Goal: Task Accomplishment & Management: Use online tool/utility

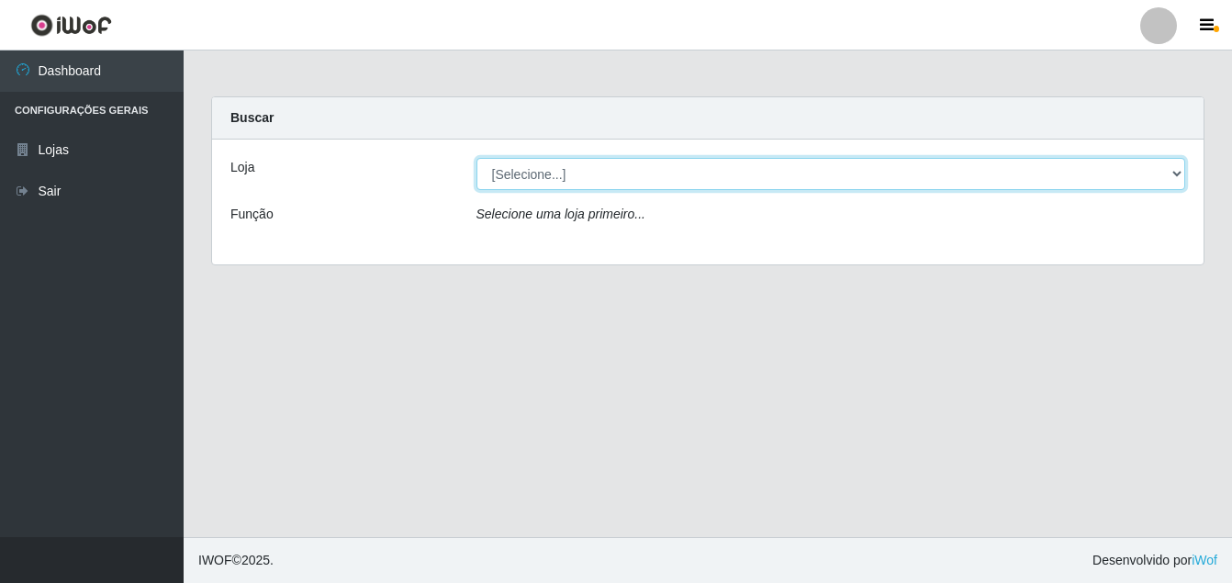
click at [518, 168] on select "[Selecione...] Ajubá Mercado" at bounding box center [830, 174] width 709 height 32
select select "402"
click at [476, 158] on select "[Selecione...] Ajubá Mercado" at bounding box center [830, 174] width 709 height 32
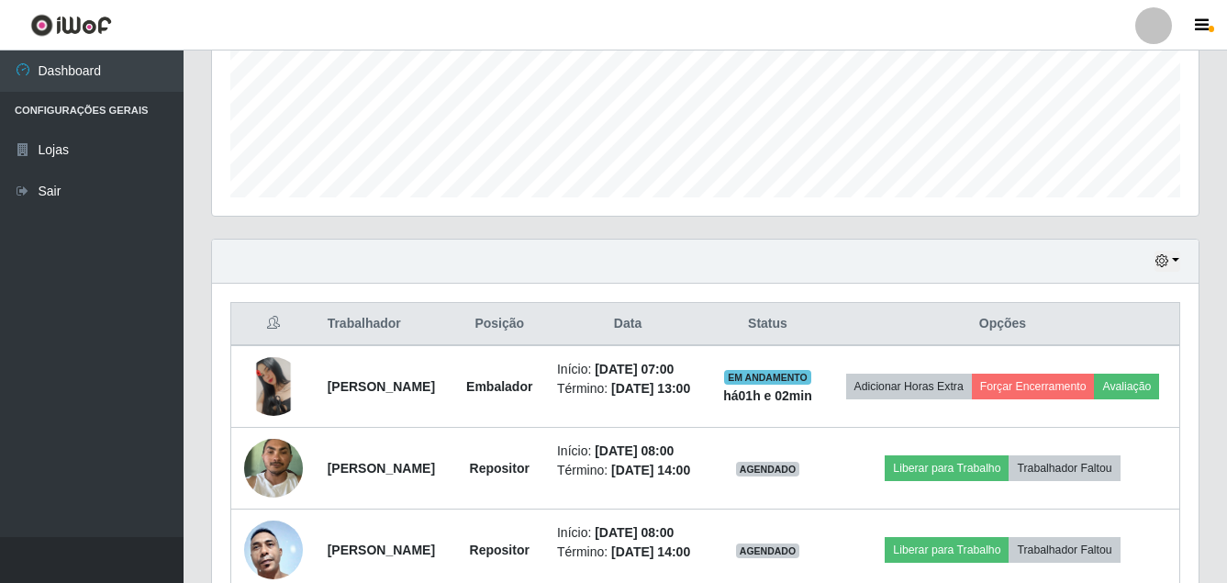
scroll to position [551, 0]
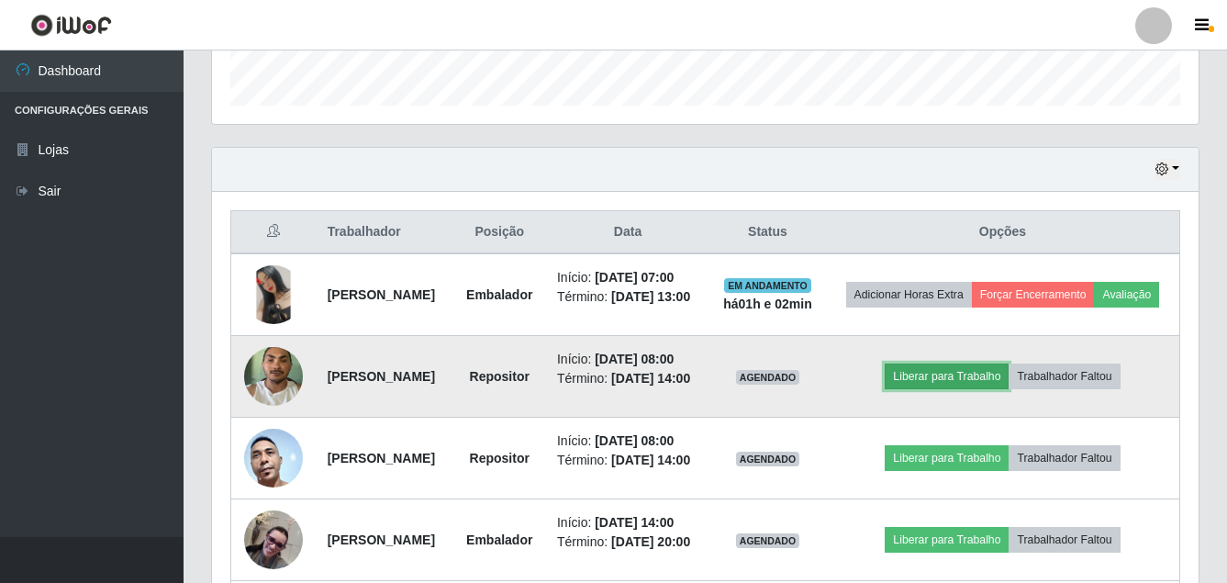
click at [963, 389] on button "Liberar para Trabalho" at bounding box center [947, 376] width 124 height 26
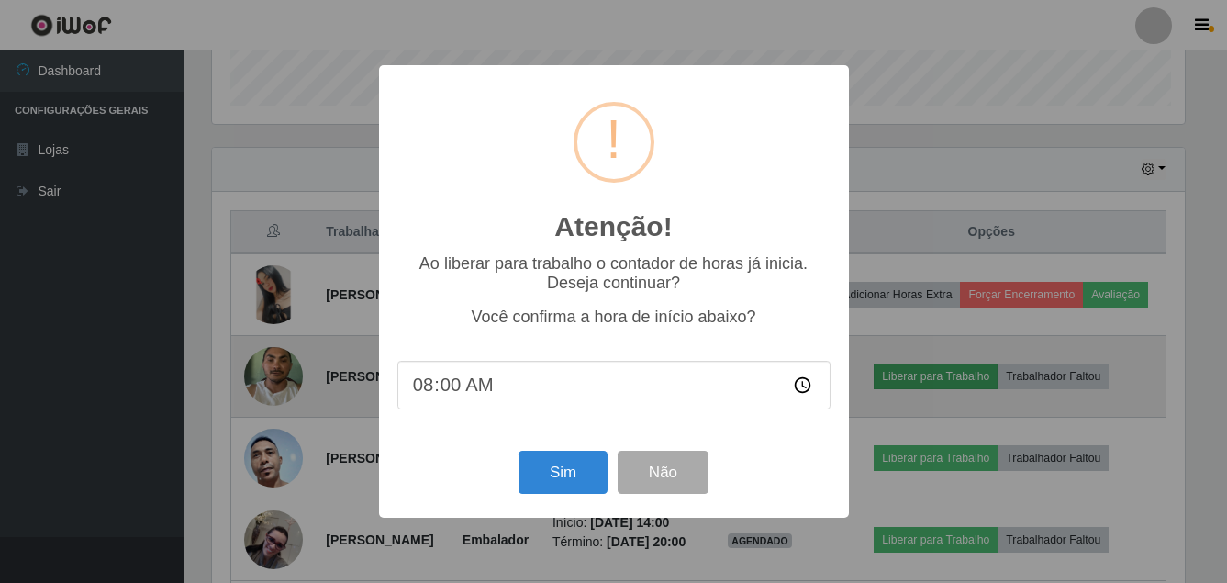
scroll to position [381, 977]
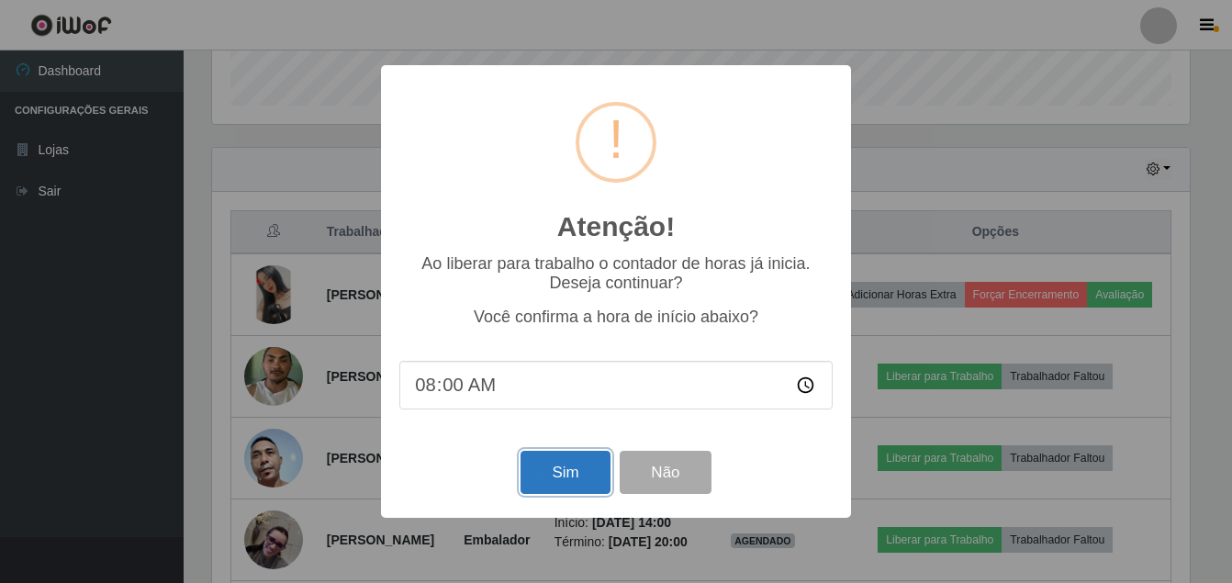
click at [582, 473] on button "Sim" at bounding box center [564, 472] width 89 height 43
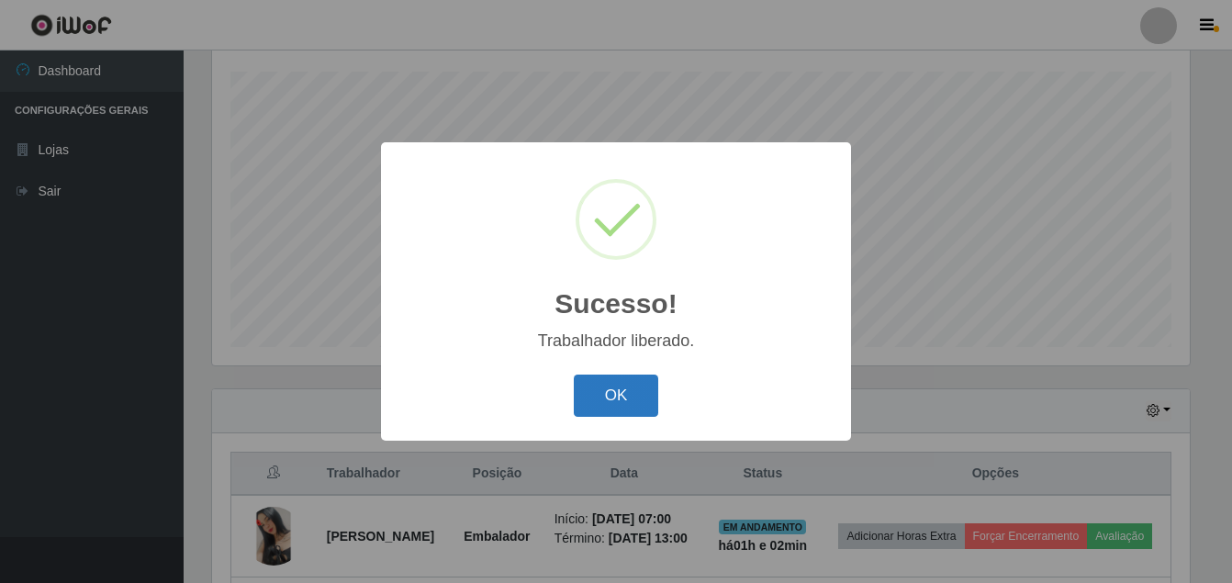
click at [609, 402] on button "OK" at bounding box center [616, 395] width 85 height 43
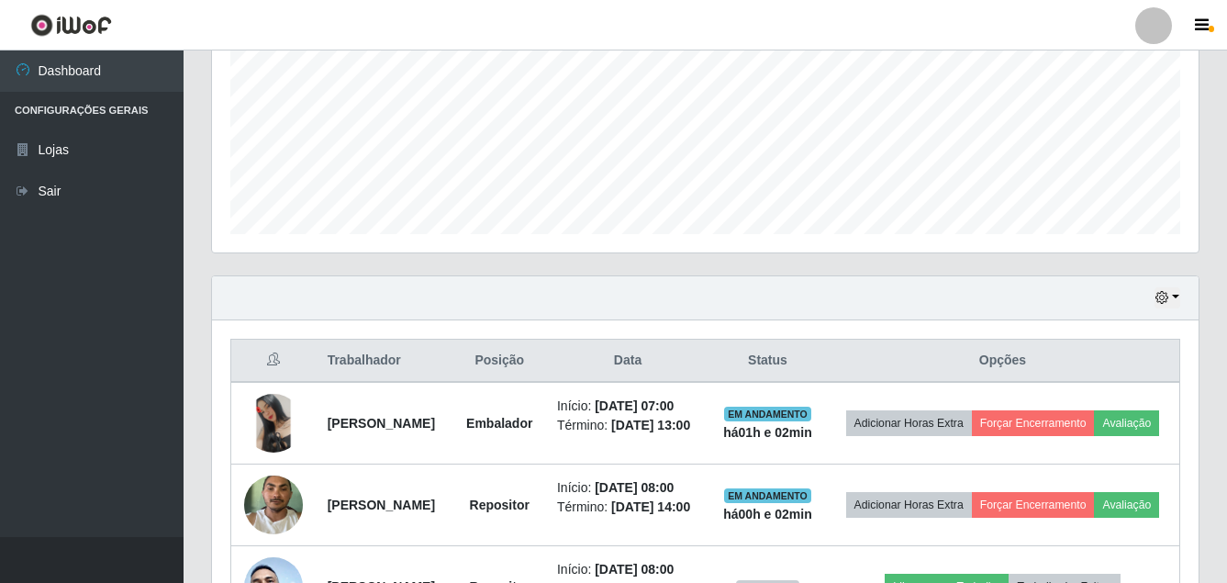
scroll to position [401, 0]
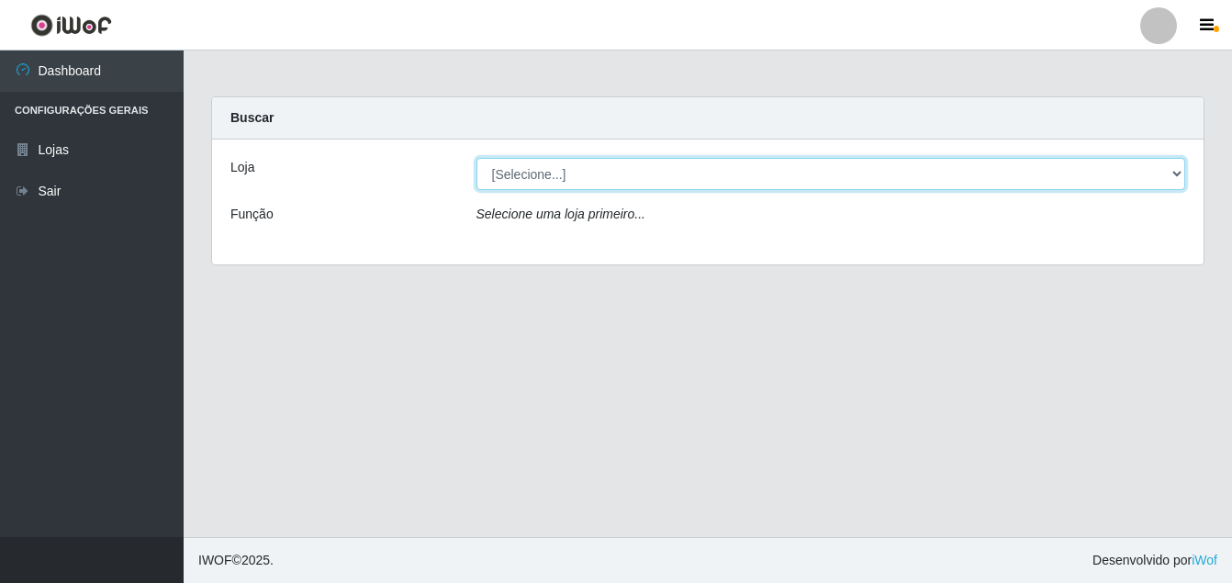
click at [637, 176] on select "[Selecione...] Ajubá Mercado" at bounding box center [830, 174] width 709 height 32
select select "402"
click at [476, 158] on select "[Selecione...] Ajubá Mercado" at bounding box center [830, 174] width 709 height 32
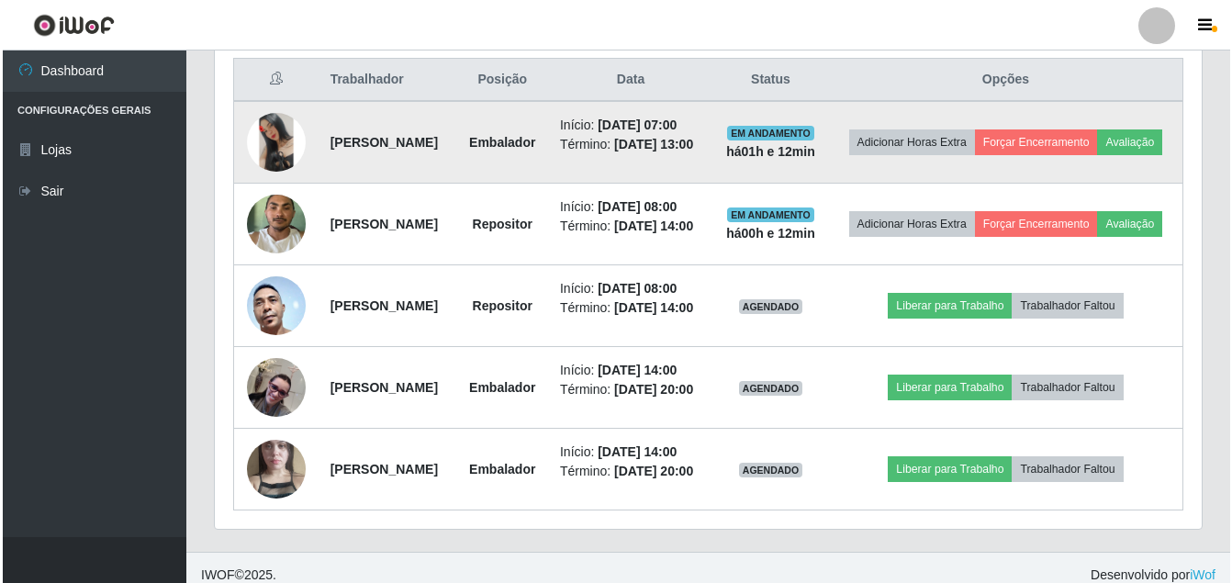
scroll to position [734, 0]
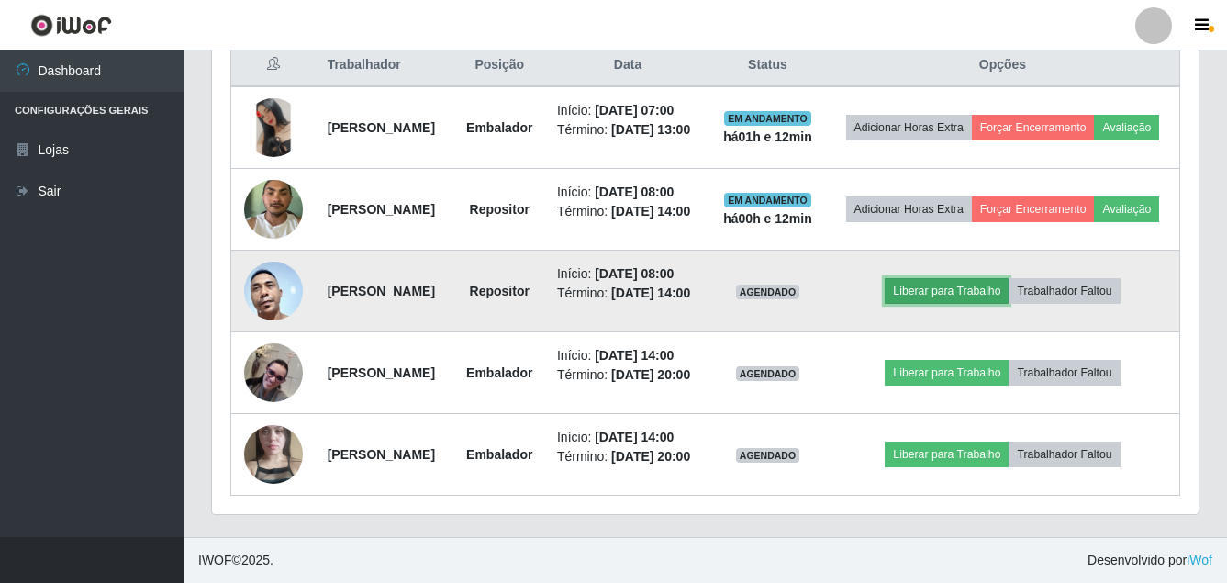
click at [973, 304] on button "Liberar para Trabalho" at bounding box center [947, 291] width 124 height 26
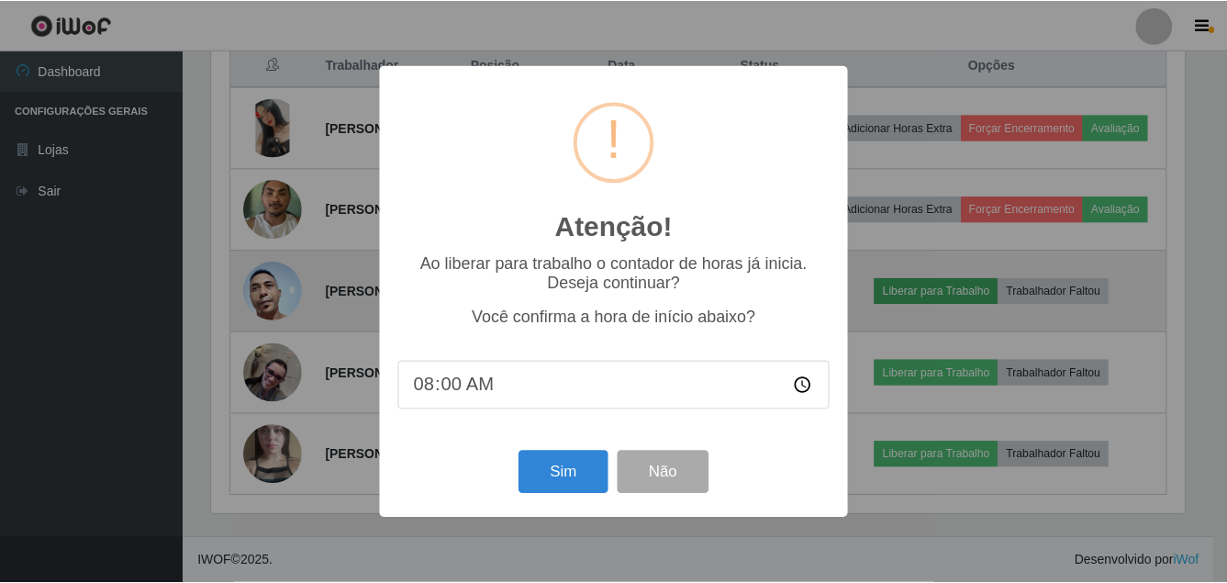
scroll to position [381, 977]
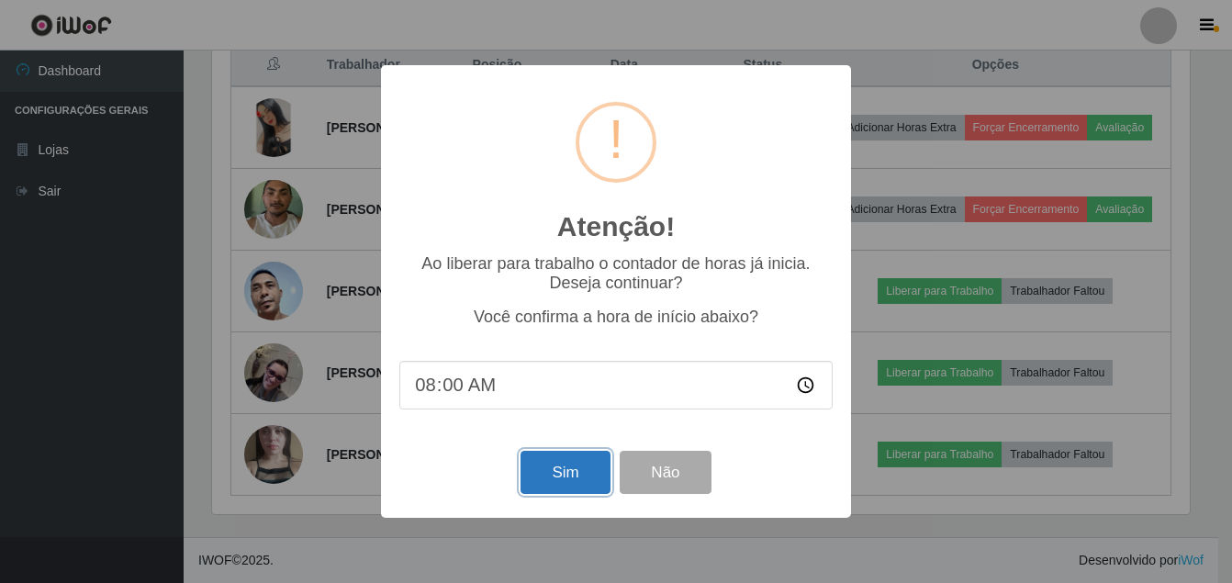
click at [564, 470] on button "Sim" at bounding box center [564, 472] width 89 height 43
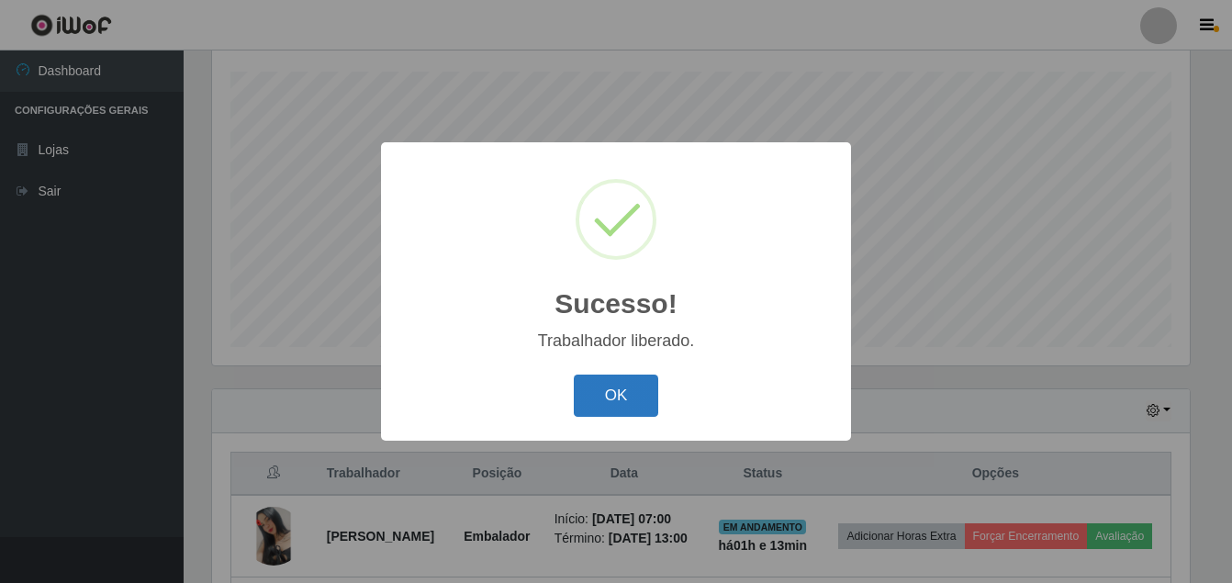
click at [609, 390] on button "OK" at bounding box center [616, 395] width 85 height 43
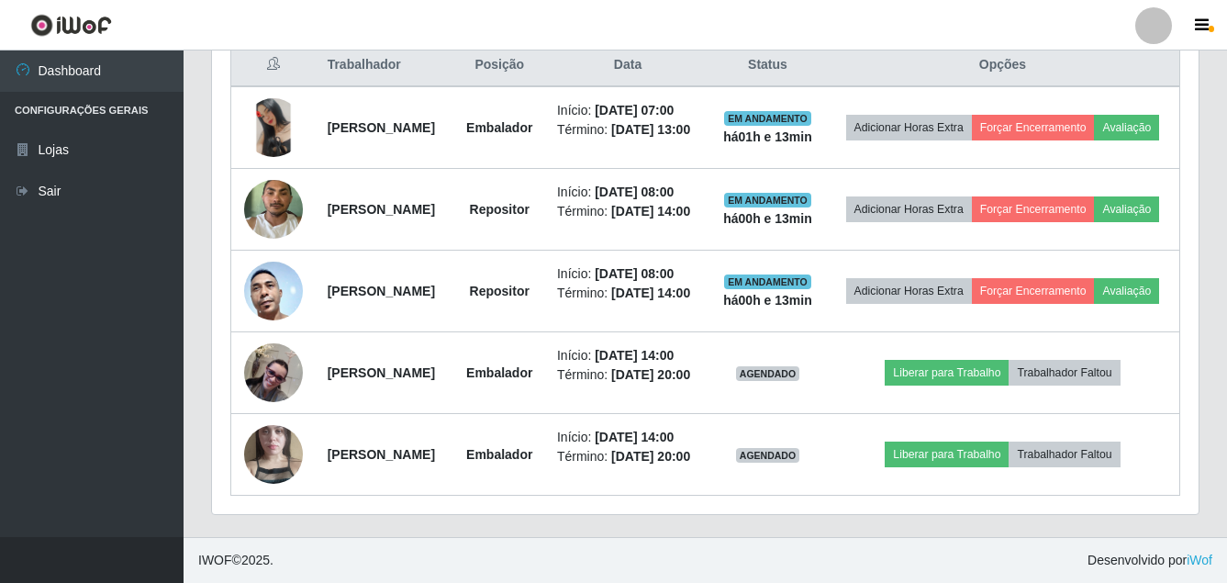
scroll to position [860, 0]
